Goal: Information Seeking & Learning: Understand process/instructions

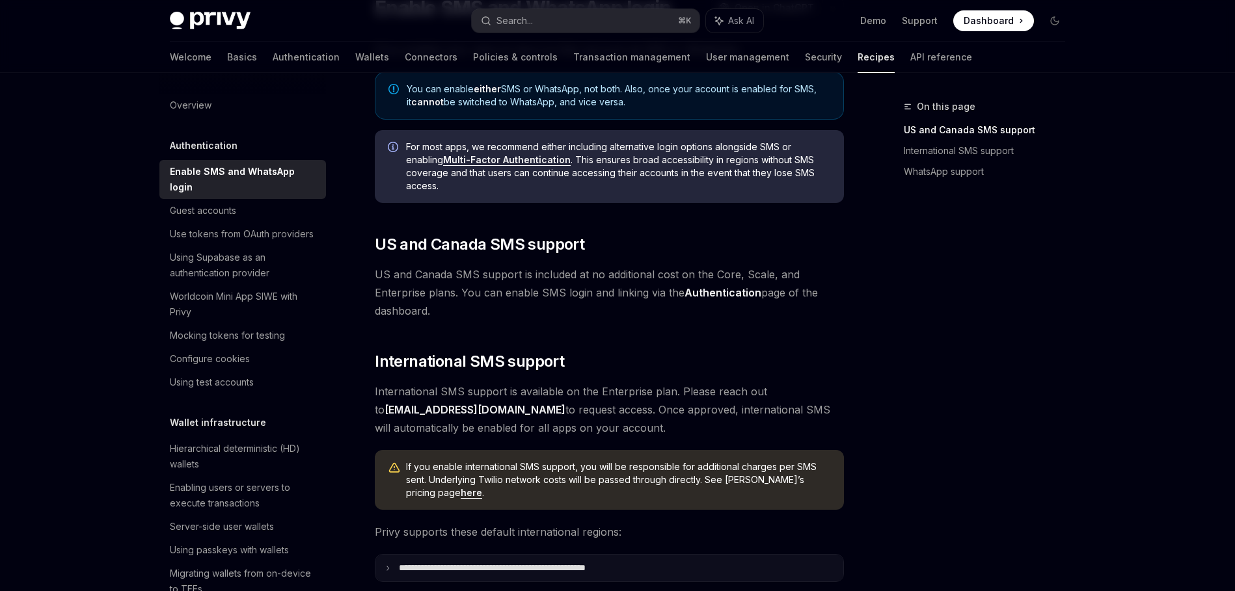
scroll to position [233, 0]
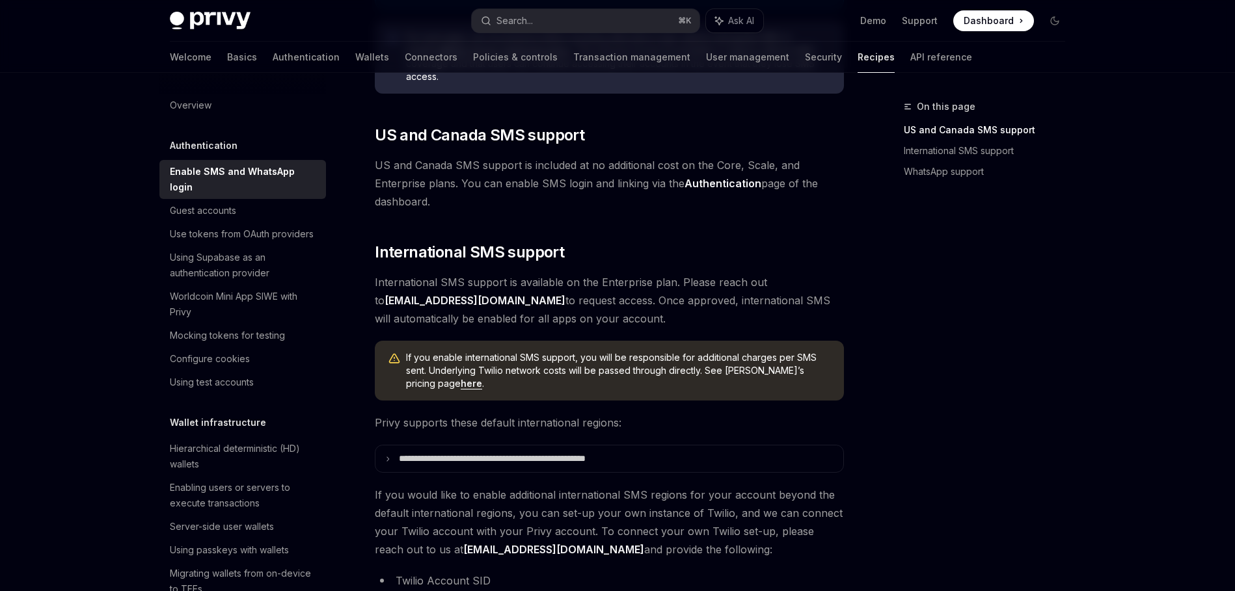
click at [563, 368] on span "If you enable international SMS support, you will be responsible for additional…" at bounding box center [618, 370] width 425 height 39
click at [563, 367] on span "If you enable international SMS support, you will be responsible for additional…" at bounding box center [618, 370] width 425 height 39
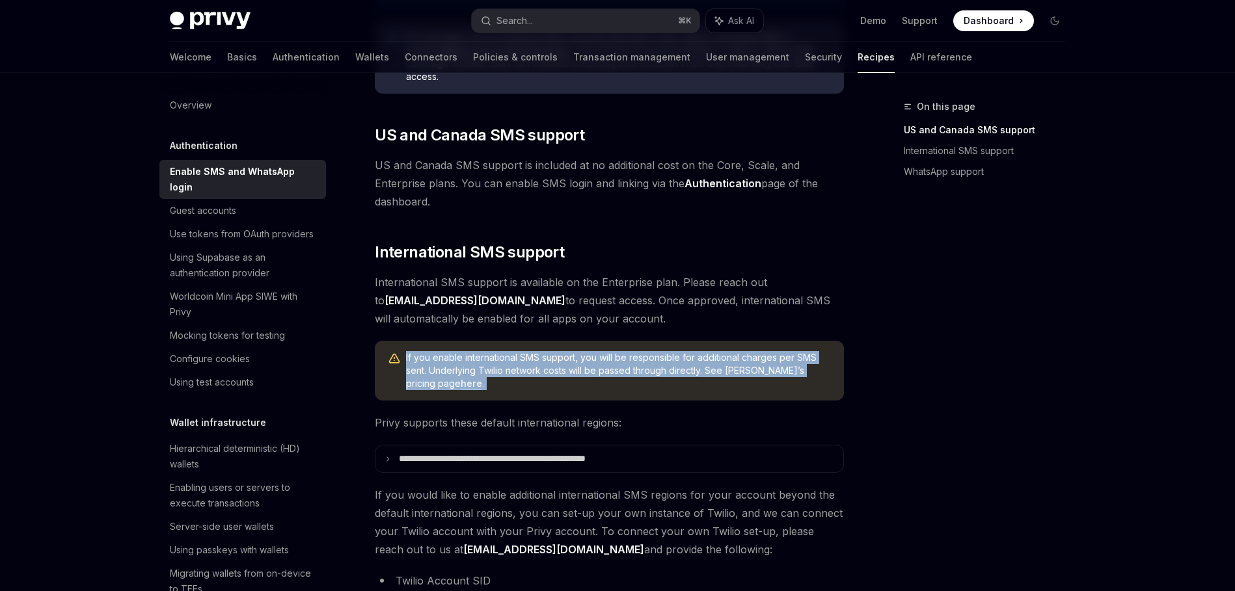
click at [563, 367] on span "If you enable international SMS support, you will be responsible for additional…" at bounding box center [618, 370] width 425 height 39
click at [572, 366] on span "If you enable international SMS support, you will be responsible for additional…" at bounding box center [618, 370] width 425 height 39
drag, startPoint x: 583, startPoint y: 342, endPoint x: 579, endPoint y: 381, distance: 39.2
click at [579, 381] on div "If you enable international SMS support, you will be responsible for additional…" at bounding box center [609, 371] width 469 height 60
click at [580, 381] on span "If you enable international SMS support, you will be responsible for additional…" at bounding box center [618, 370] width 425 height 39
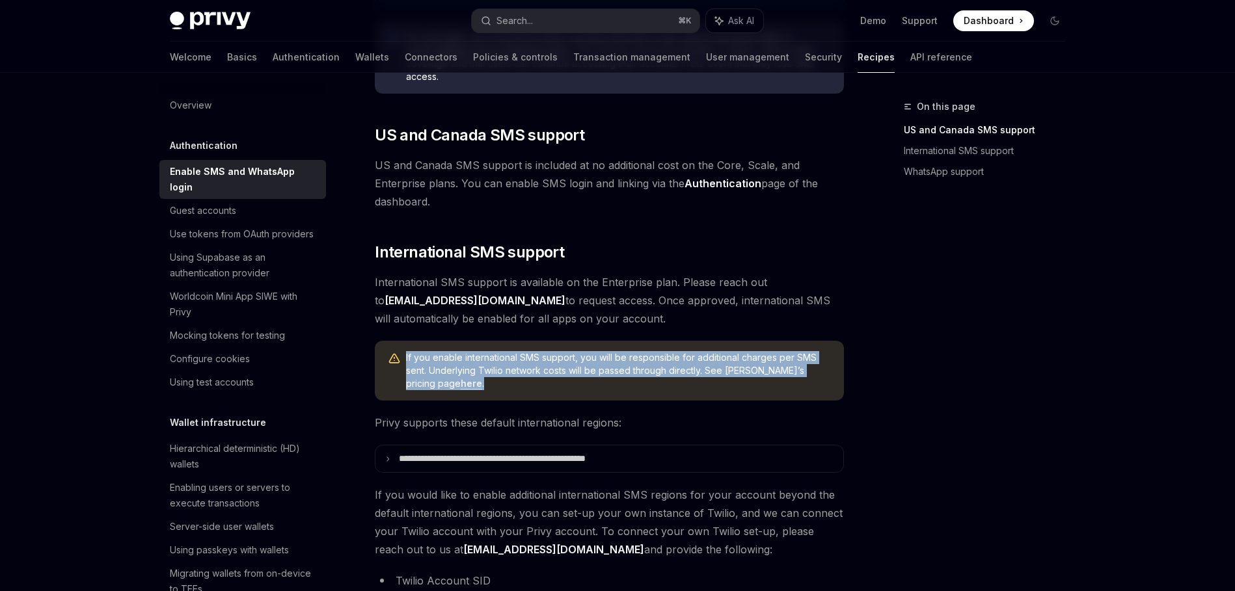
drag, startPoint x: 582, startPoint y: 381, endPoint x: 585, endPoint y: 336, distance: 44.3
click at [585, 336] on div "Privy enables your users to log in to their account via SMS or WhatsApp. You ca…" at bounding box center [609, 396] width 469 height 930
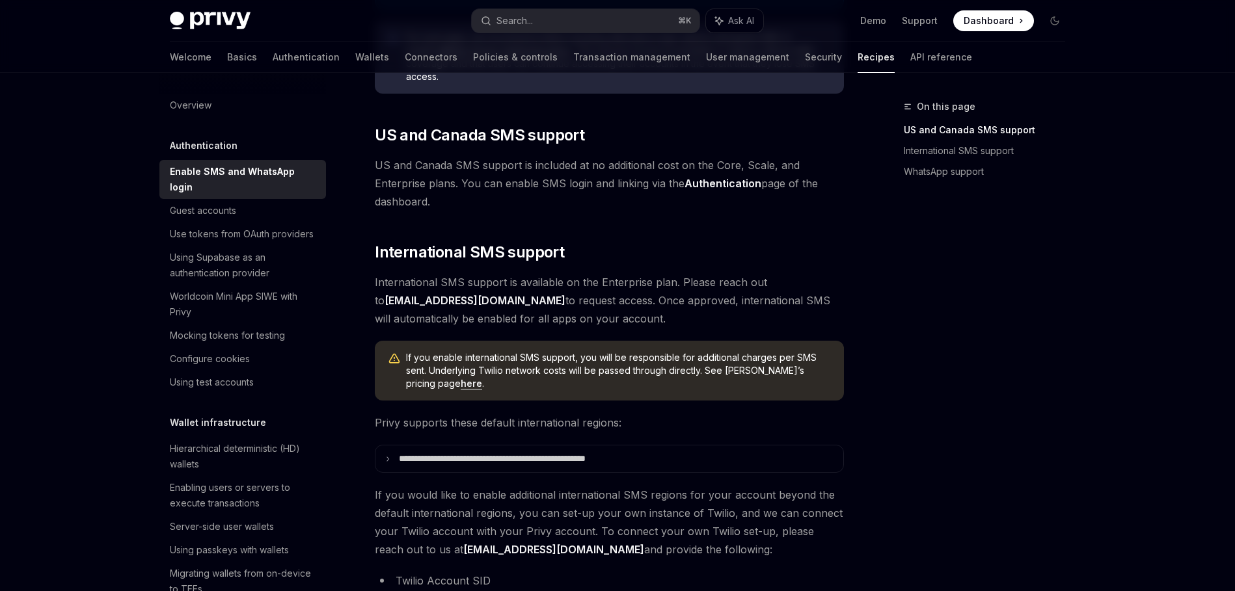
drag, startPoint x: 603, startPoint y: 318, endPoint x: 597, endPoint y: 306, distance: 14.0
click at [597, 306] on span "International SMS support is available on the Enterprise plan. Please reach out…" at bounding box center [609, 300] width 469 height 55
click at [593, 318] on span "International SMS support is available on the Enterprise plan. Please reach out…" at bounding box center [609, 300] width 469 height 55
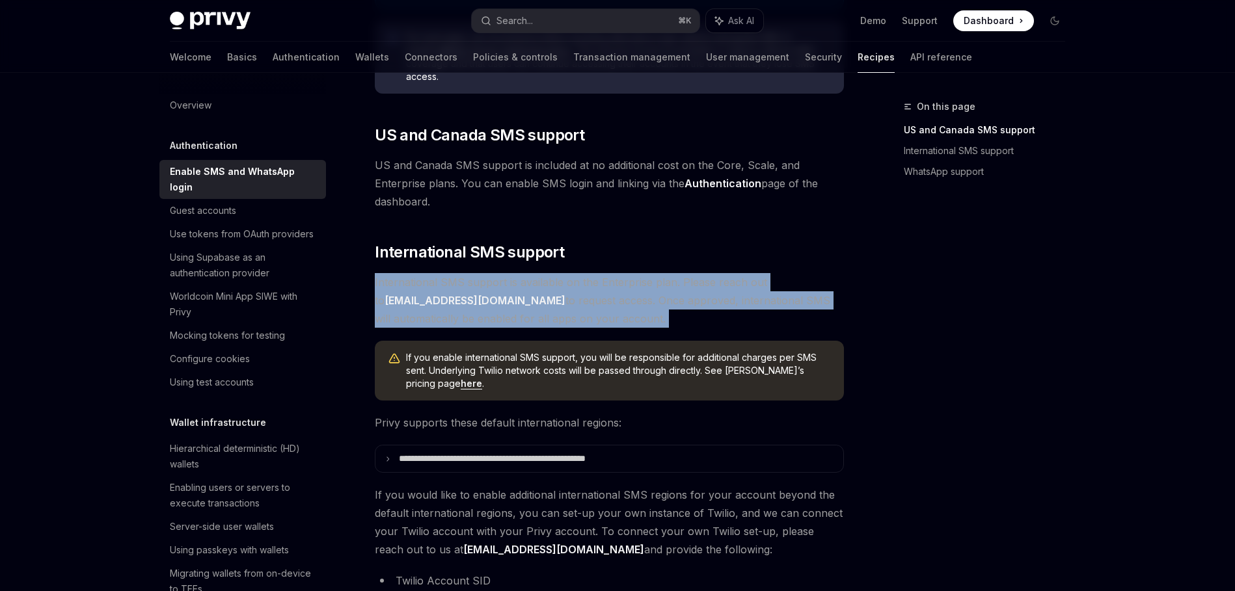
click at [593, 318] on span "International SMS support is available on the Enterprise plan. Please reach out…" at bounding box center [609, 300] width 469 height 55
click at [595, 316] on span "International SMS support is available on the Enterprise plan. Please reach out…" at bounding box center [609, 300] width 469 height 55
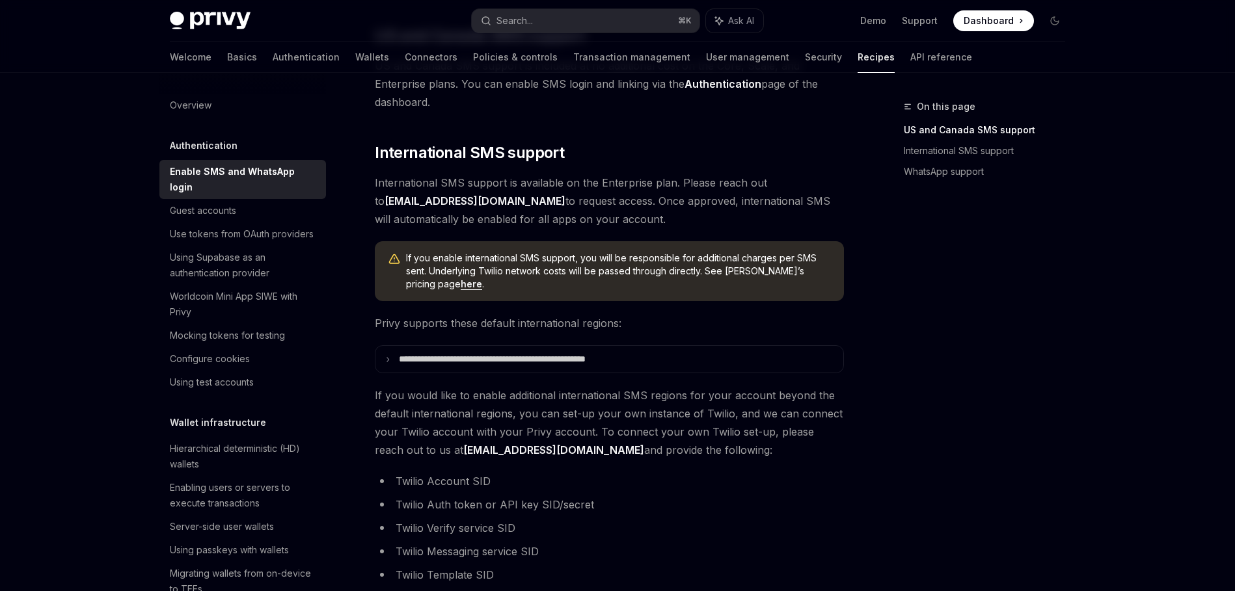
scroll to position [262, 0]
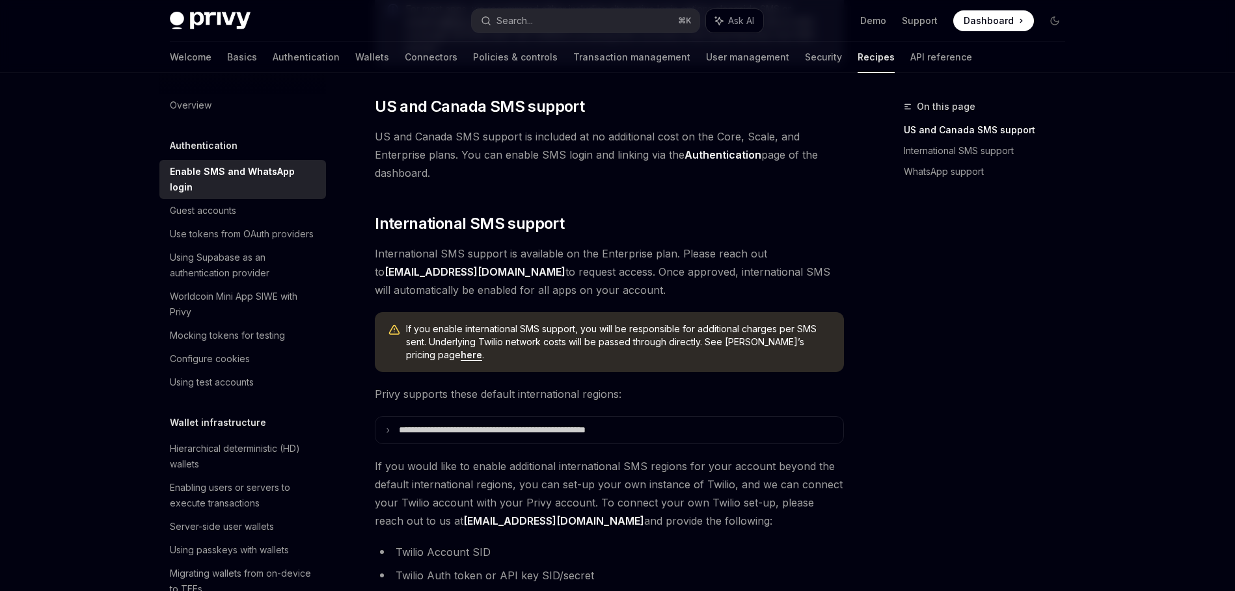
click at [461, 355] on link "here" at bounding box center [471, 355] width 21 height 12
click at [461, 351] on link "here" at bounding box center [471, 355] width 21 height 12
